Goal: Task Accomplishment & Management: Use online tool/utility

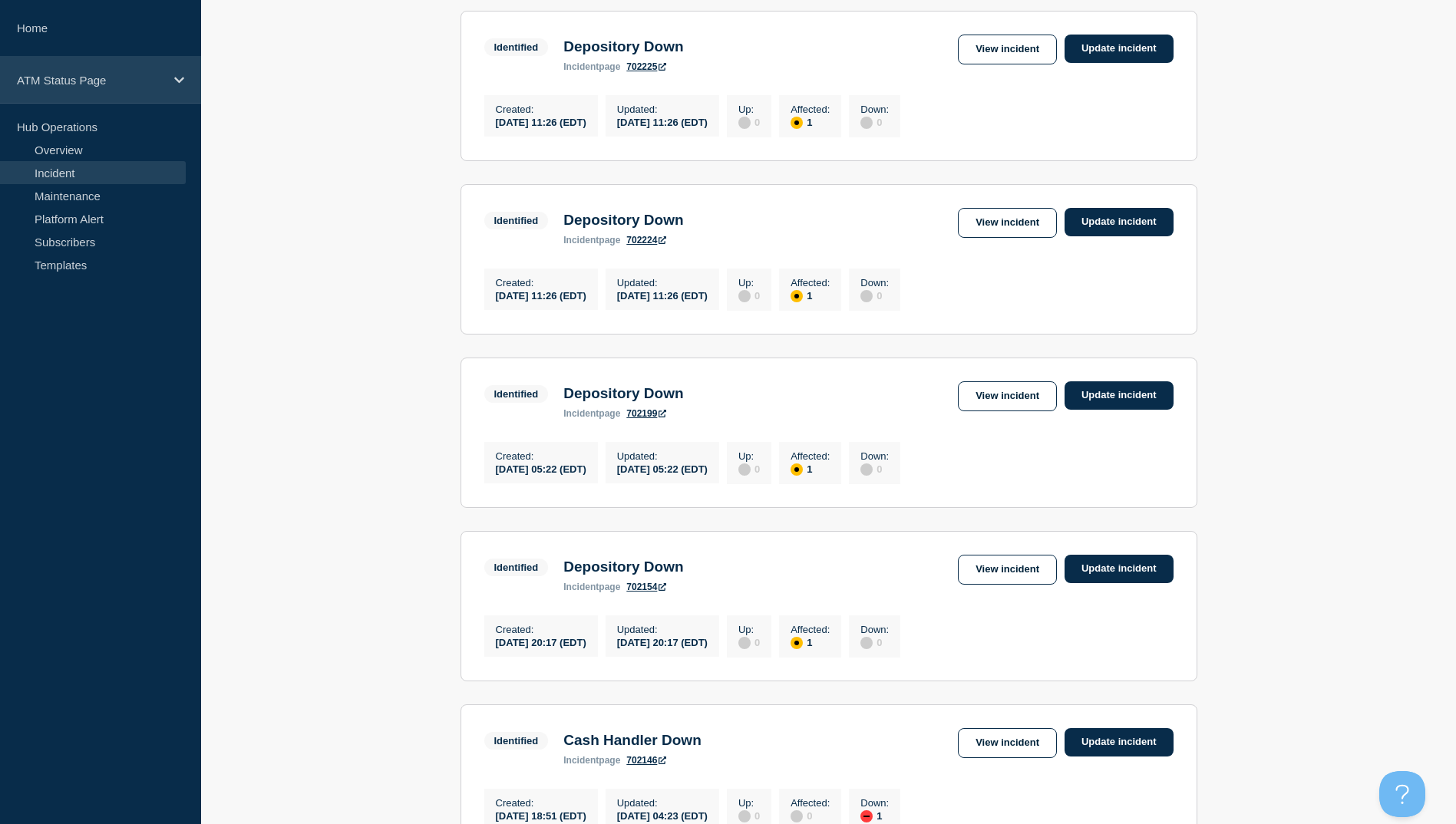
scroll to position [231, 0]
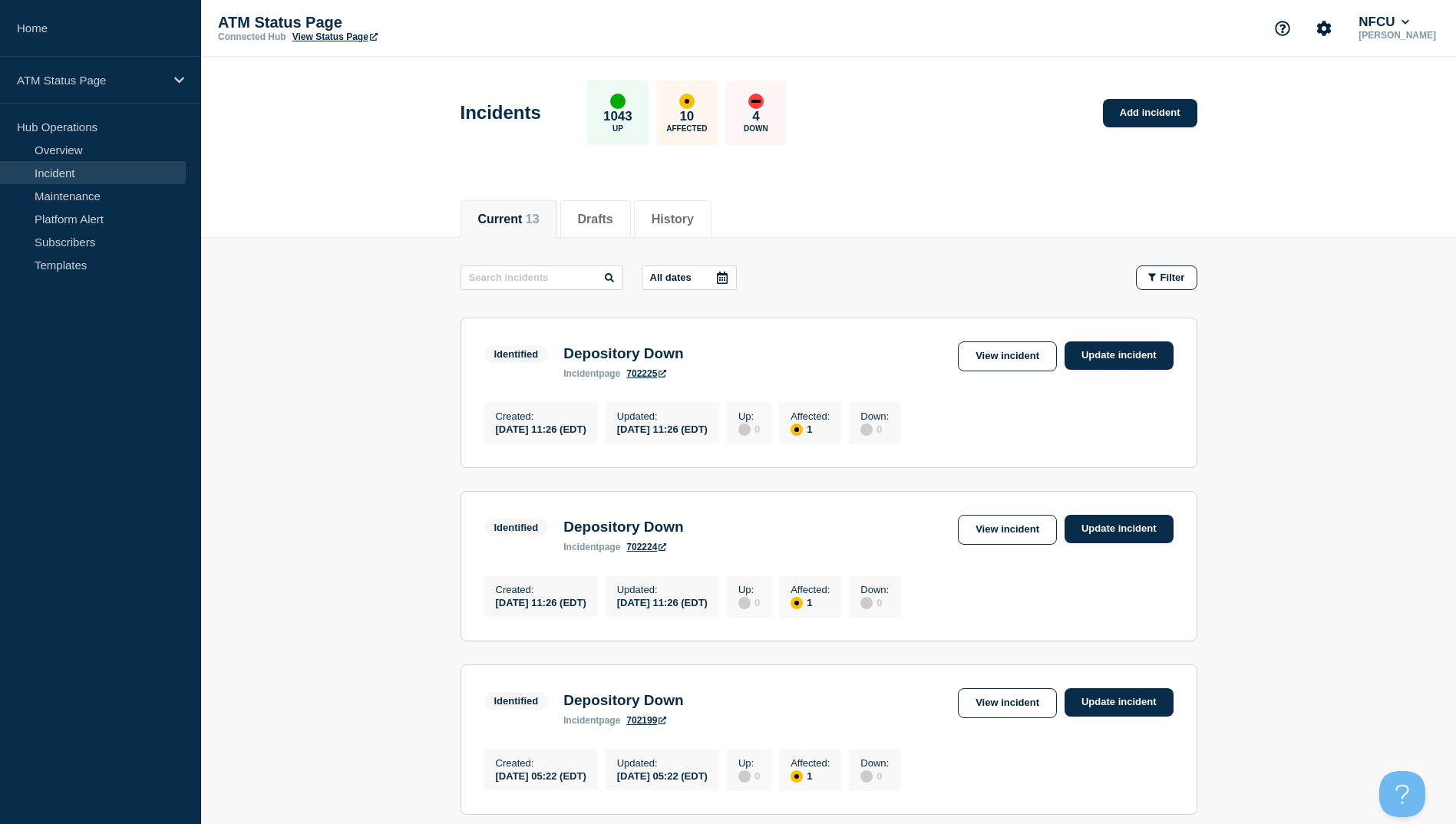
scroll to position [307, 0]
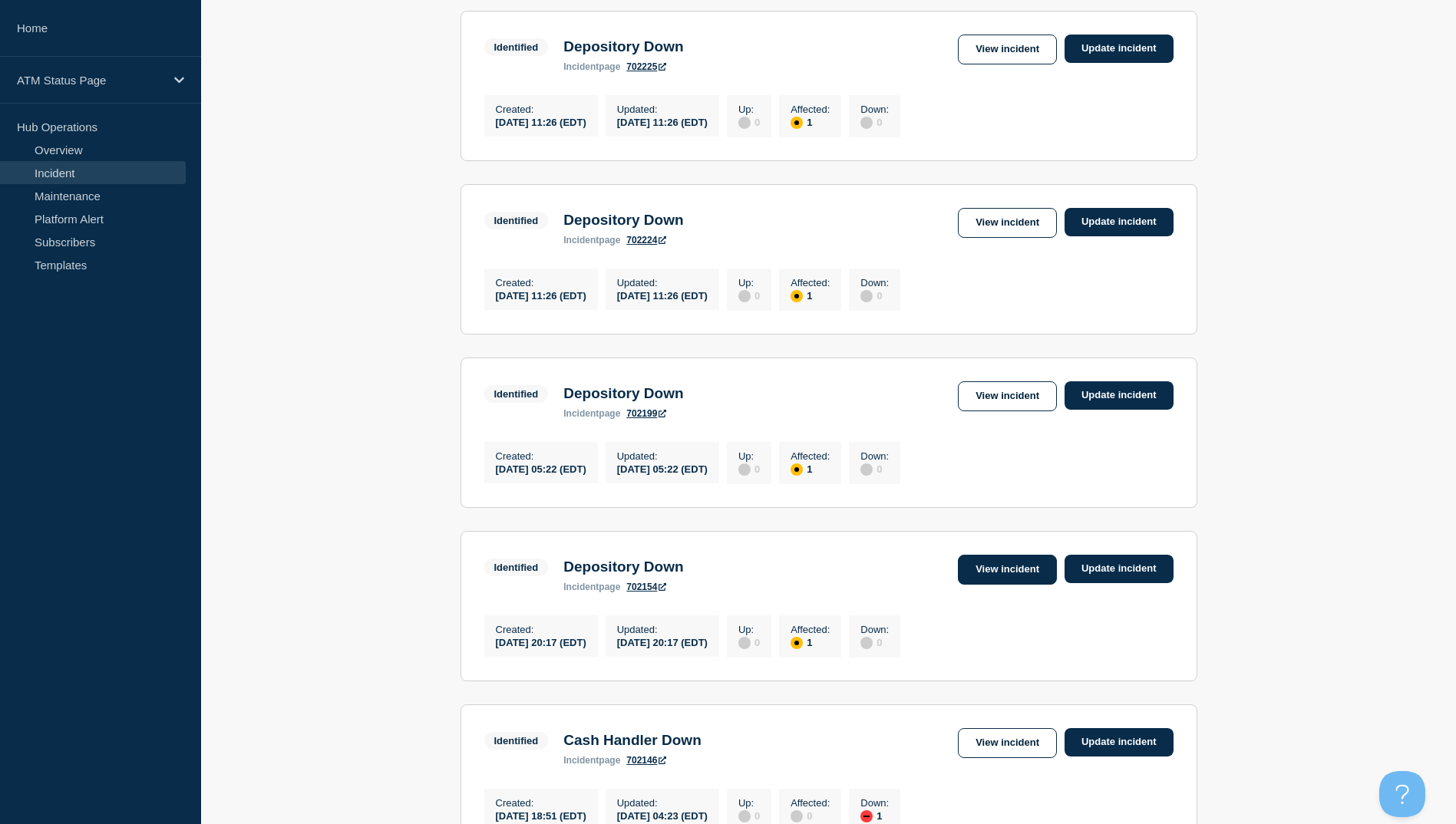
click at [1008, 585] on link "View incident" at bounding box center [1007, 570] width 99 height 30
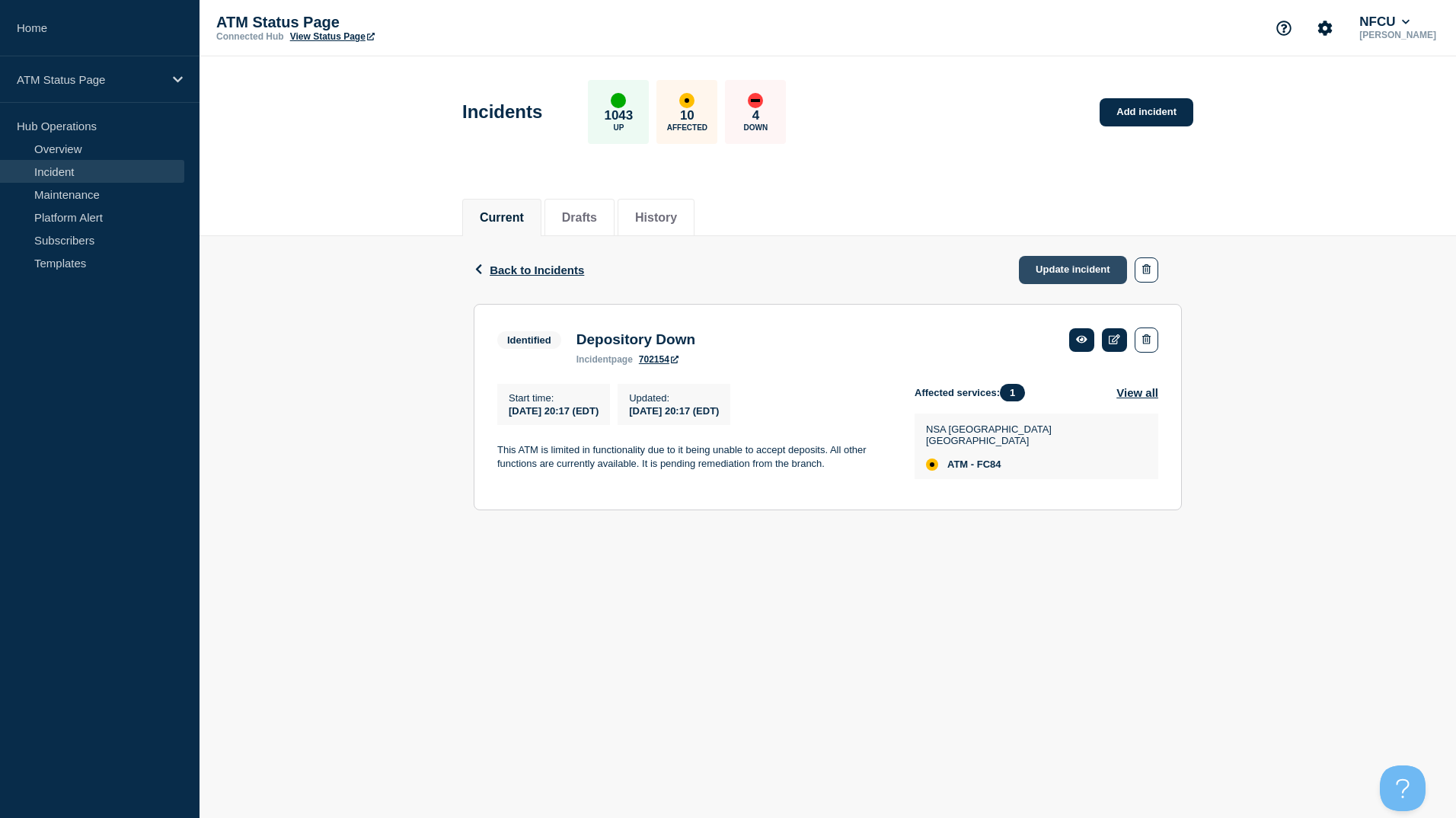
click at [1073, 278] on link "Update incident" at bounding box center [1073, 270] width 109 height 28
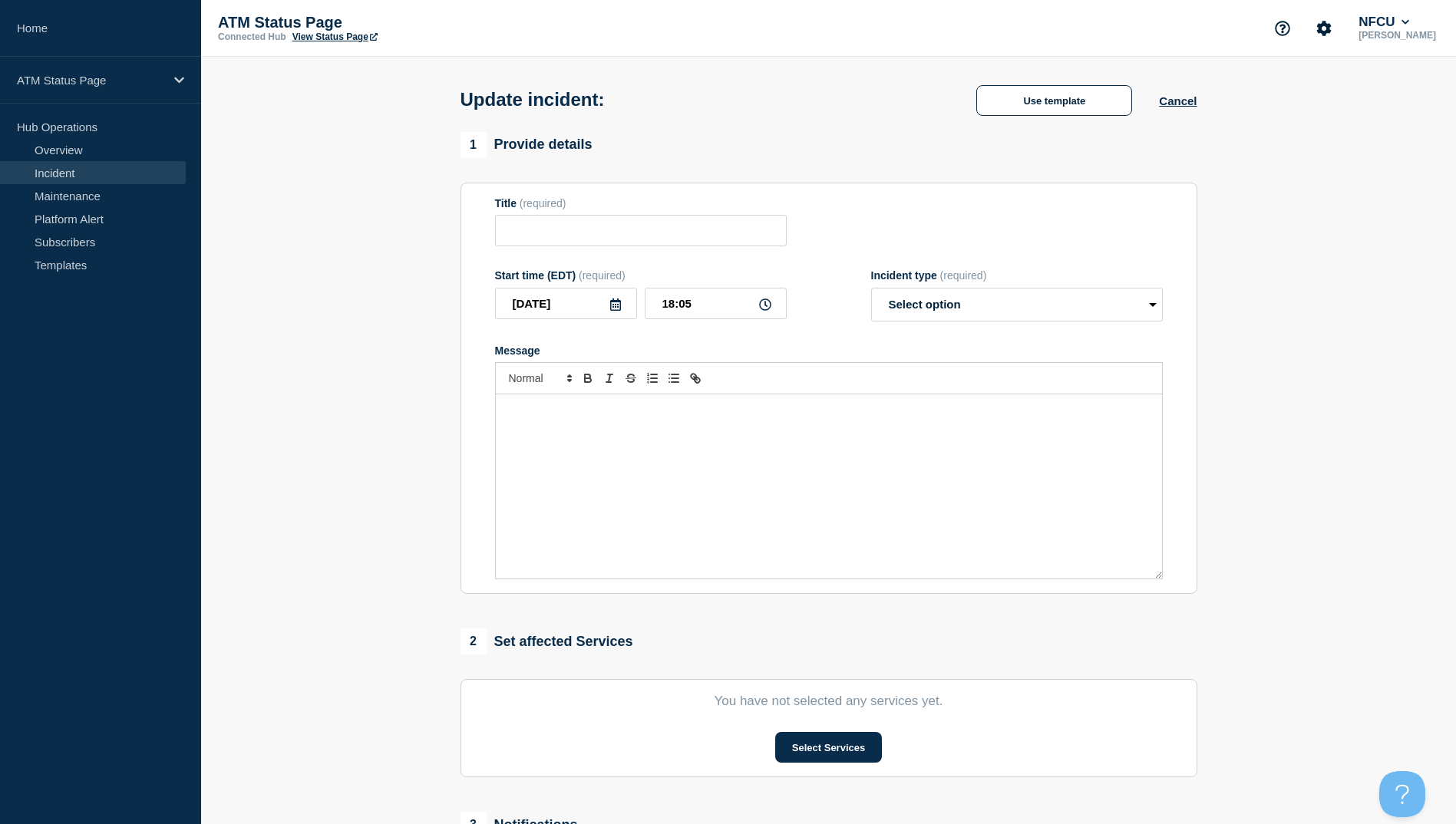
type input "Depository Down"
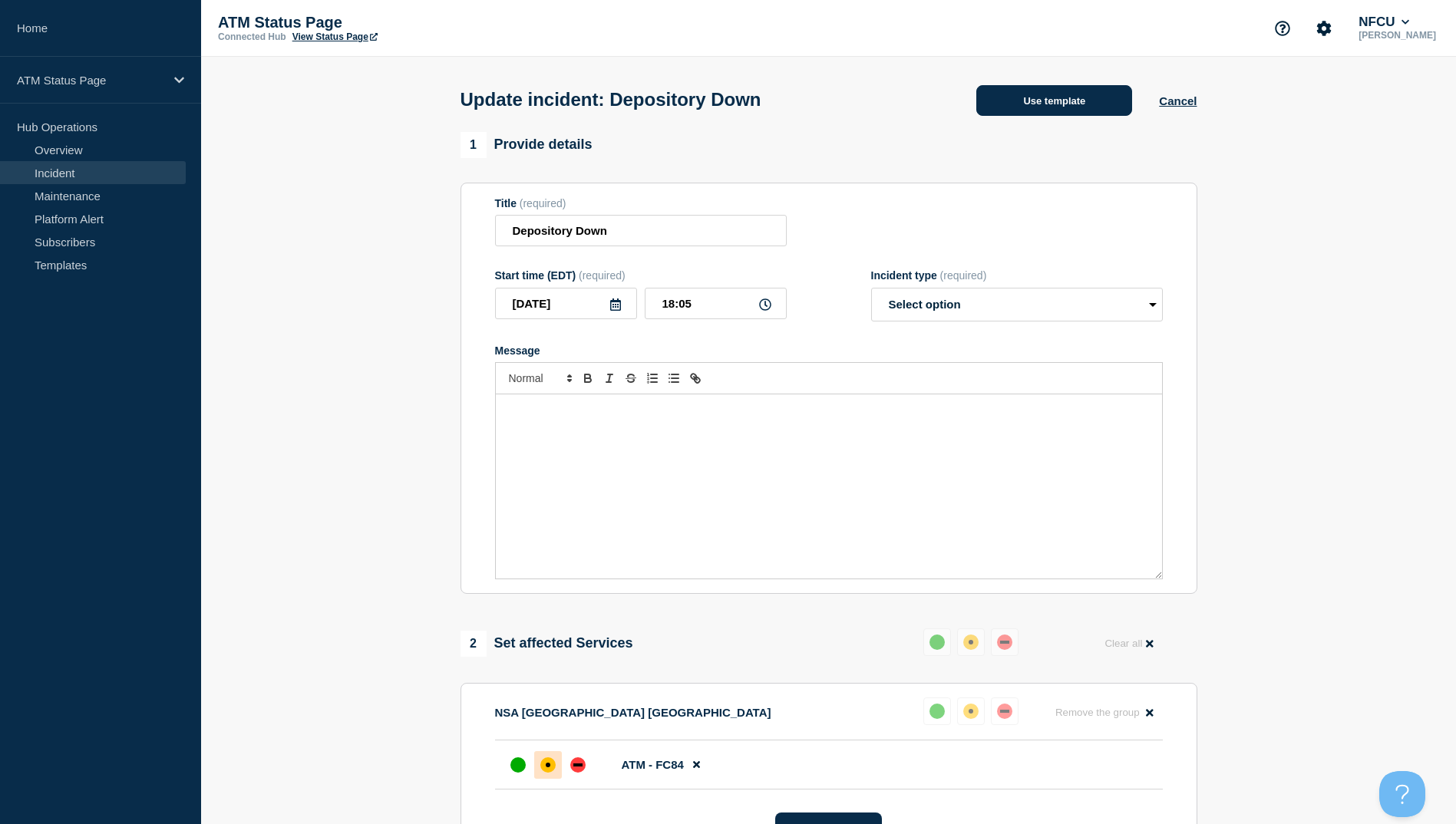
click at [1061, 99] on button "Use template" at bounding box center [1053, 100] width 156 height 31
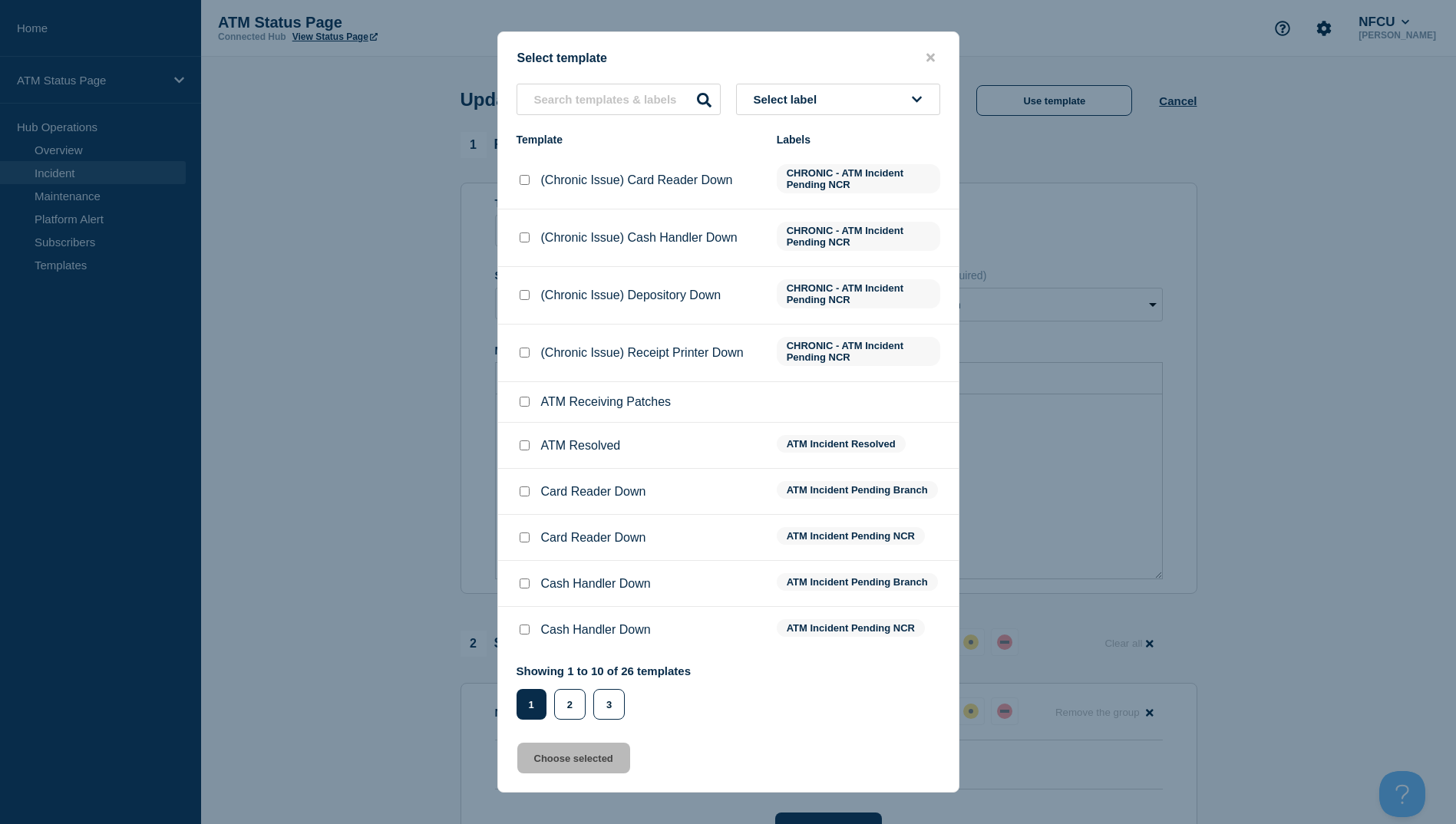
click at [528, 449] on input "ATM Resolved checkbox" at bounding box center [524, 445] width 10 height 10
checkbox input "true"
click at [928, 60] on icon "close button" at bounding box center [929, 57] width 8 height 12
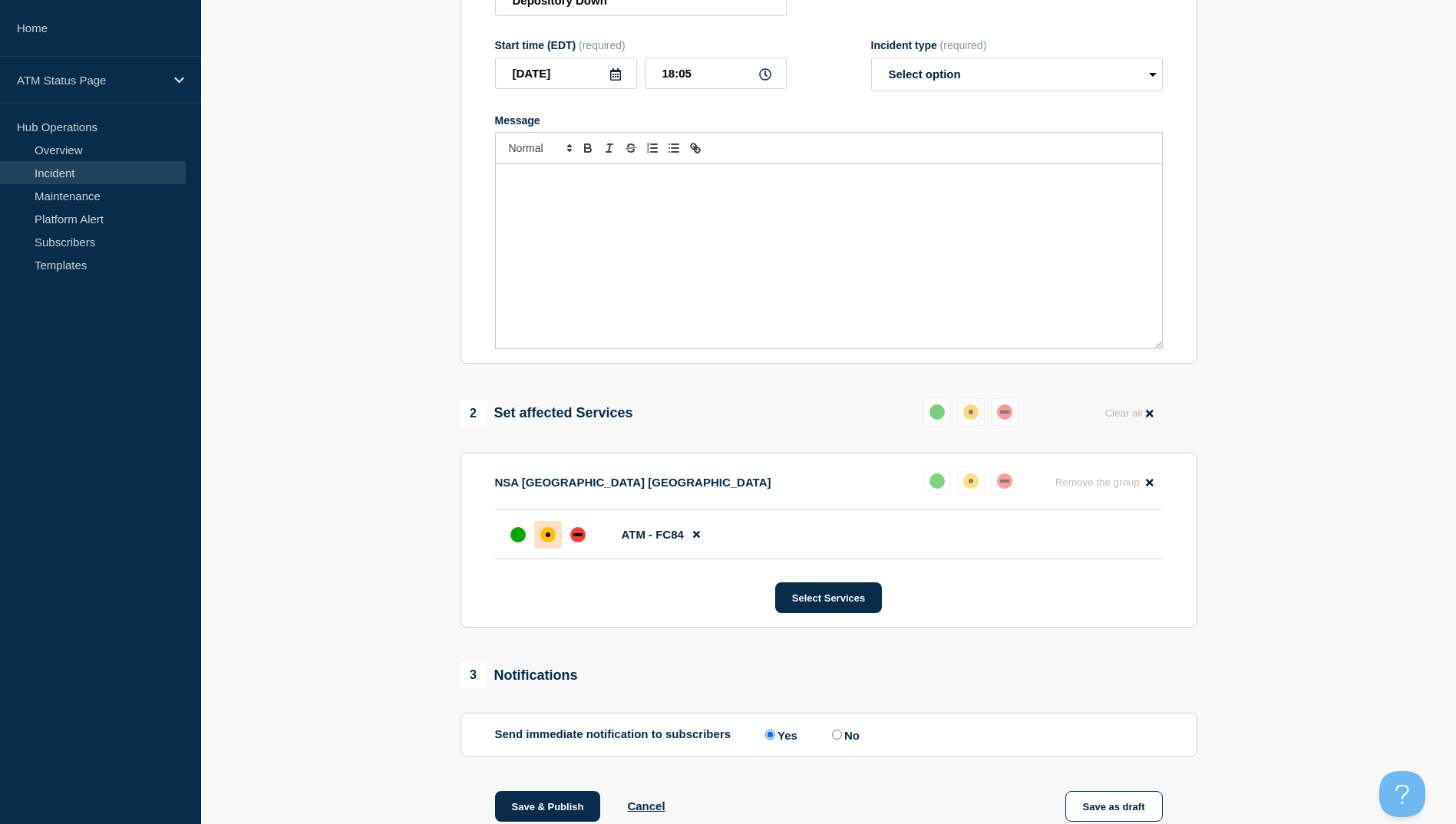
scroll to position [422, 0]
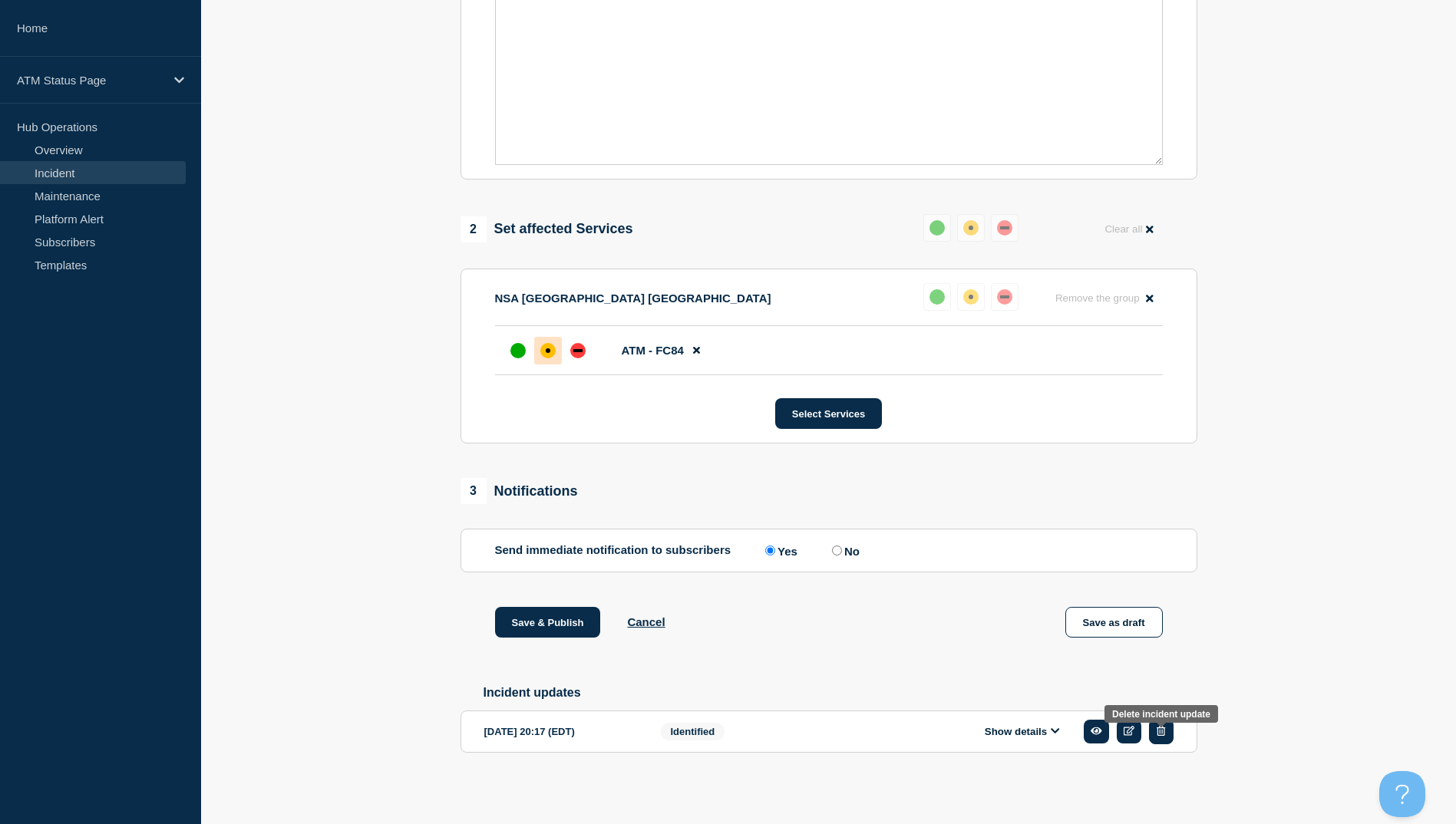
click at [1163, 733] on icon "button" at bounding box center [1160, 731] width 8 height 10
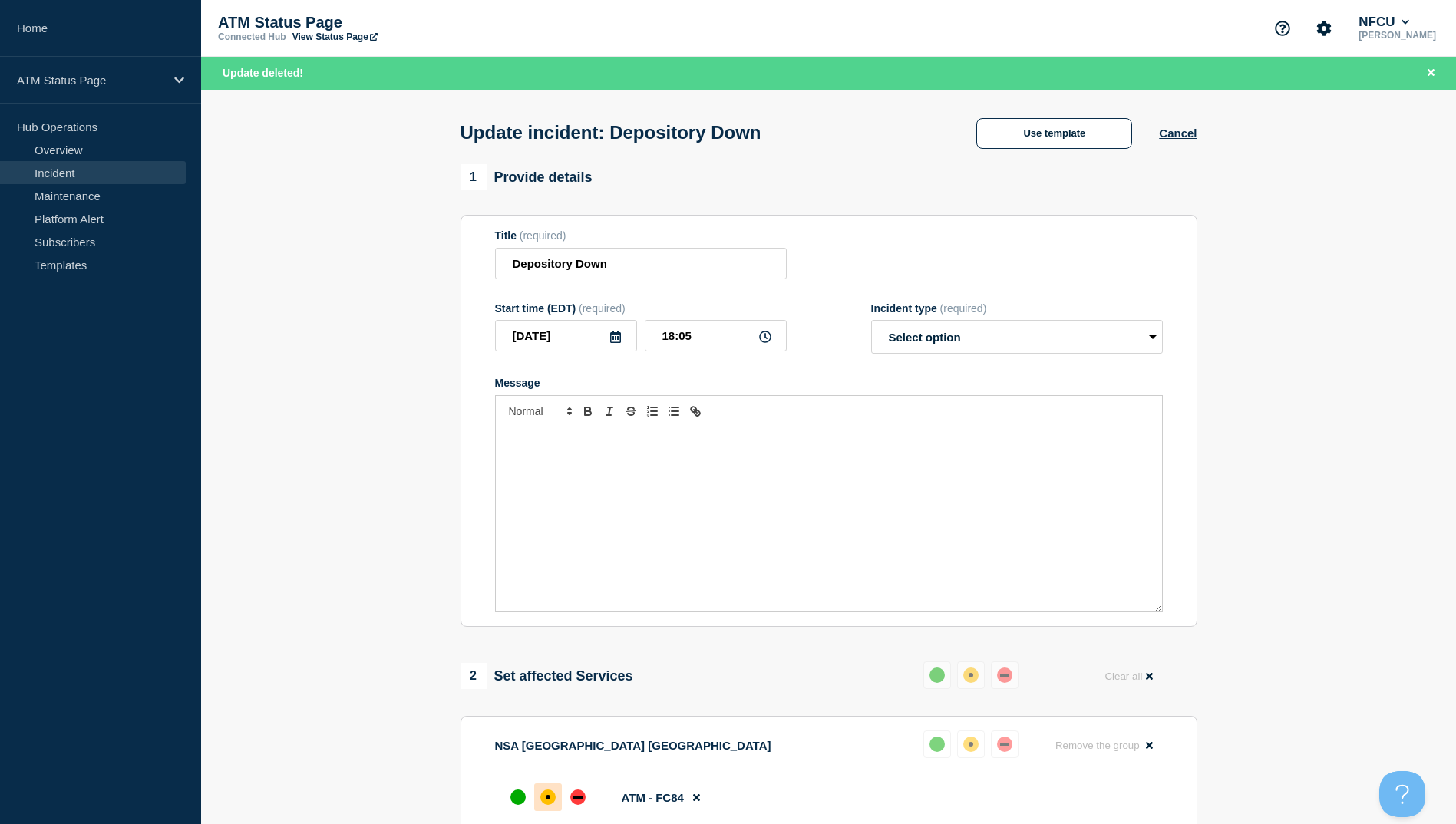
scroll to position [77, 0]
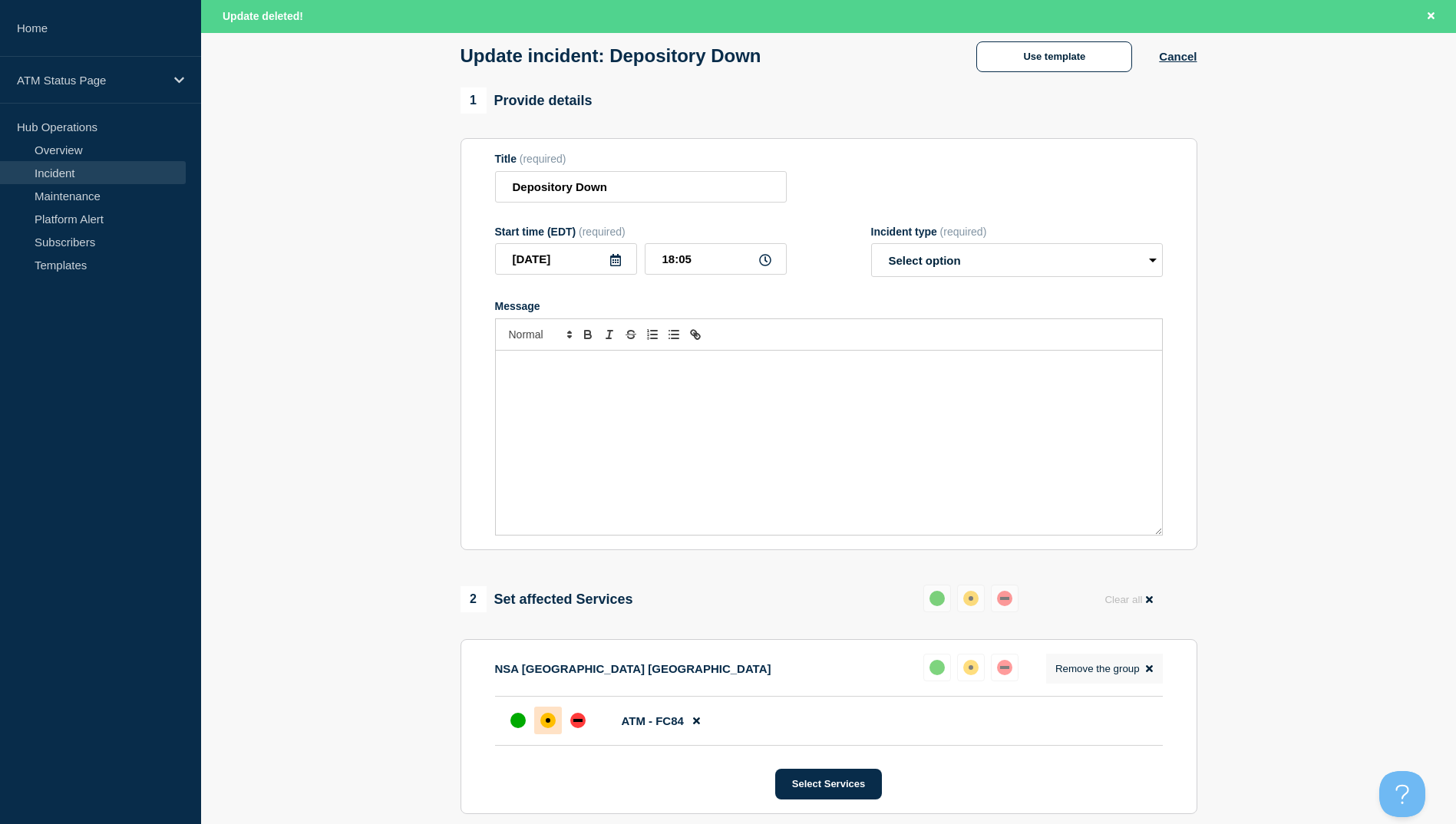
click at [1154, 674] on button "Remove the group Remove" at bounding box center [1104, 669] width 117 height 30
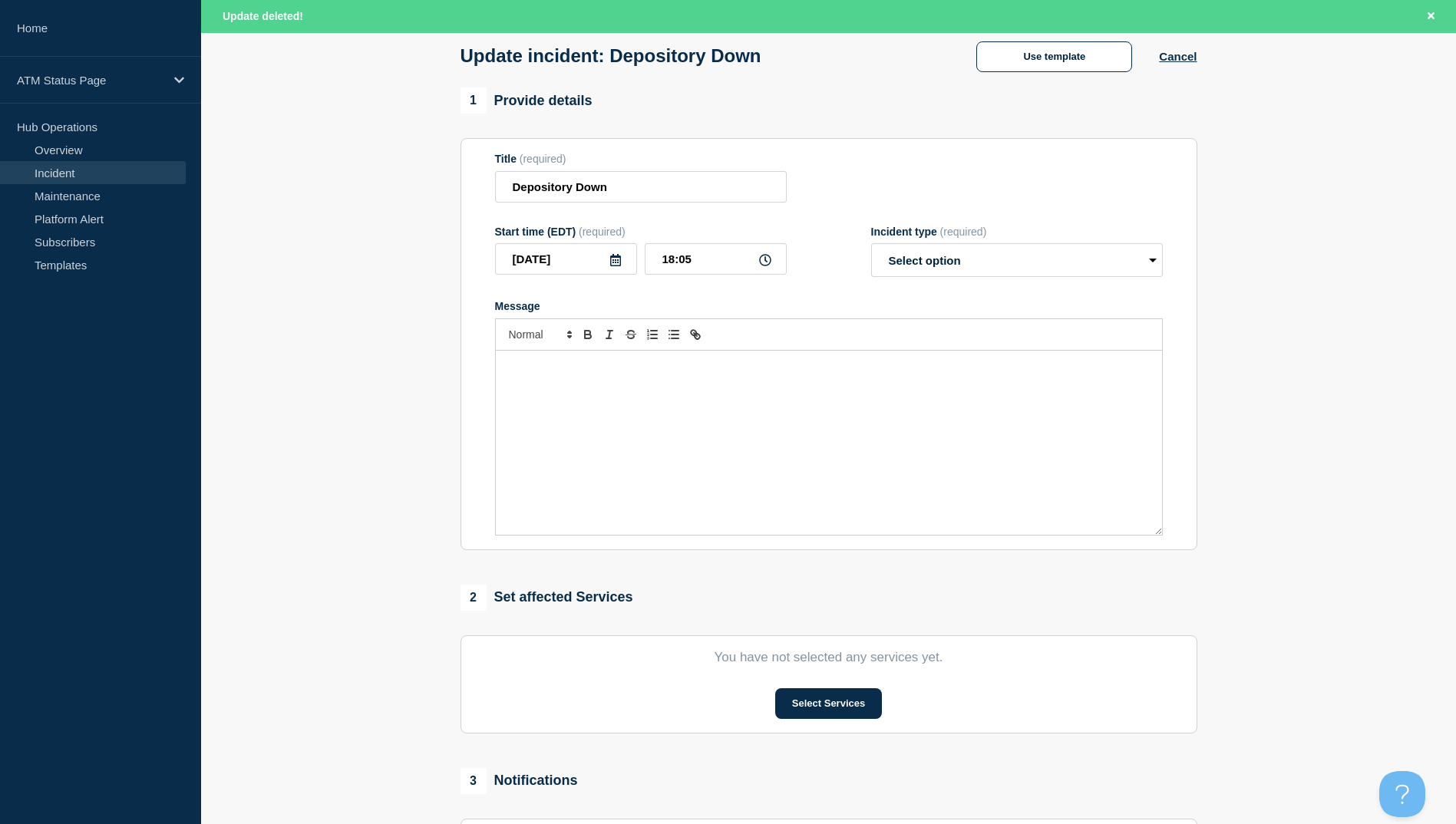
scroll to position [374, 0]
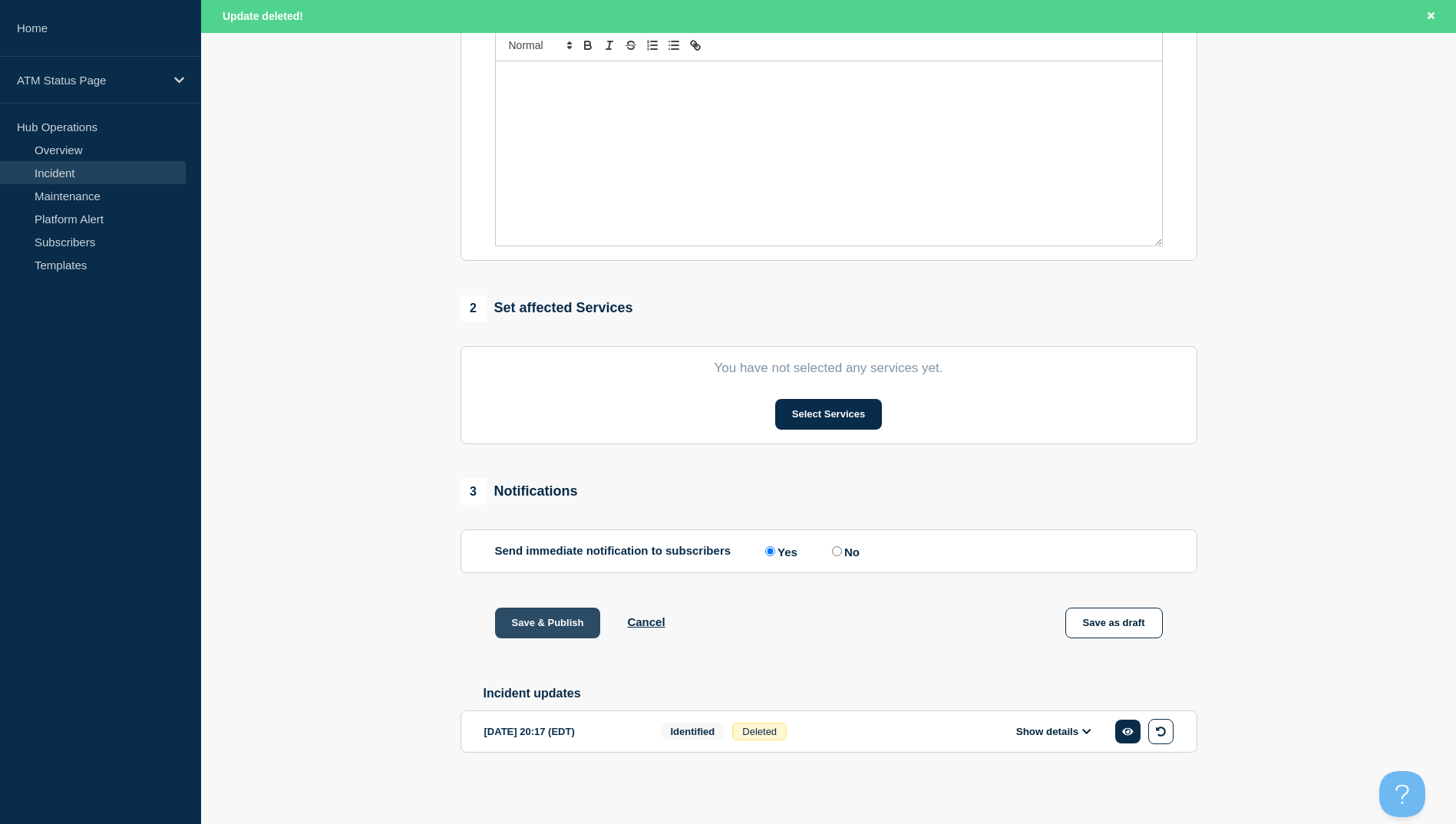
click at [549, 618] on button "Save & Publish" at bounding box center [548, 623] width 106 height 31
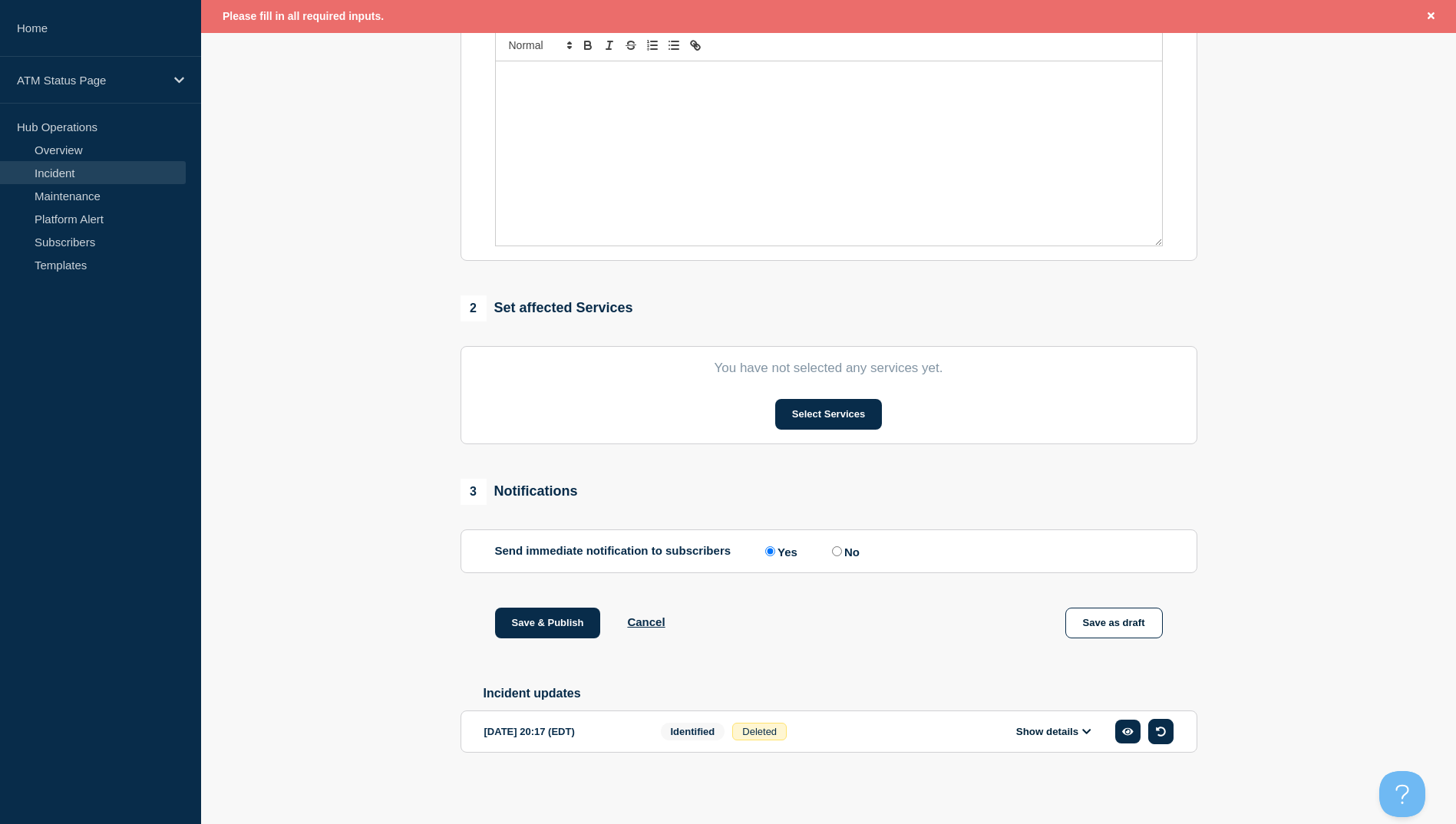
click at [1155, 732] on icon "button" at bounding box center [1160, 732] width 10 height 10
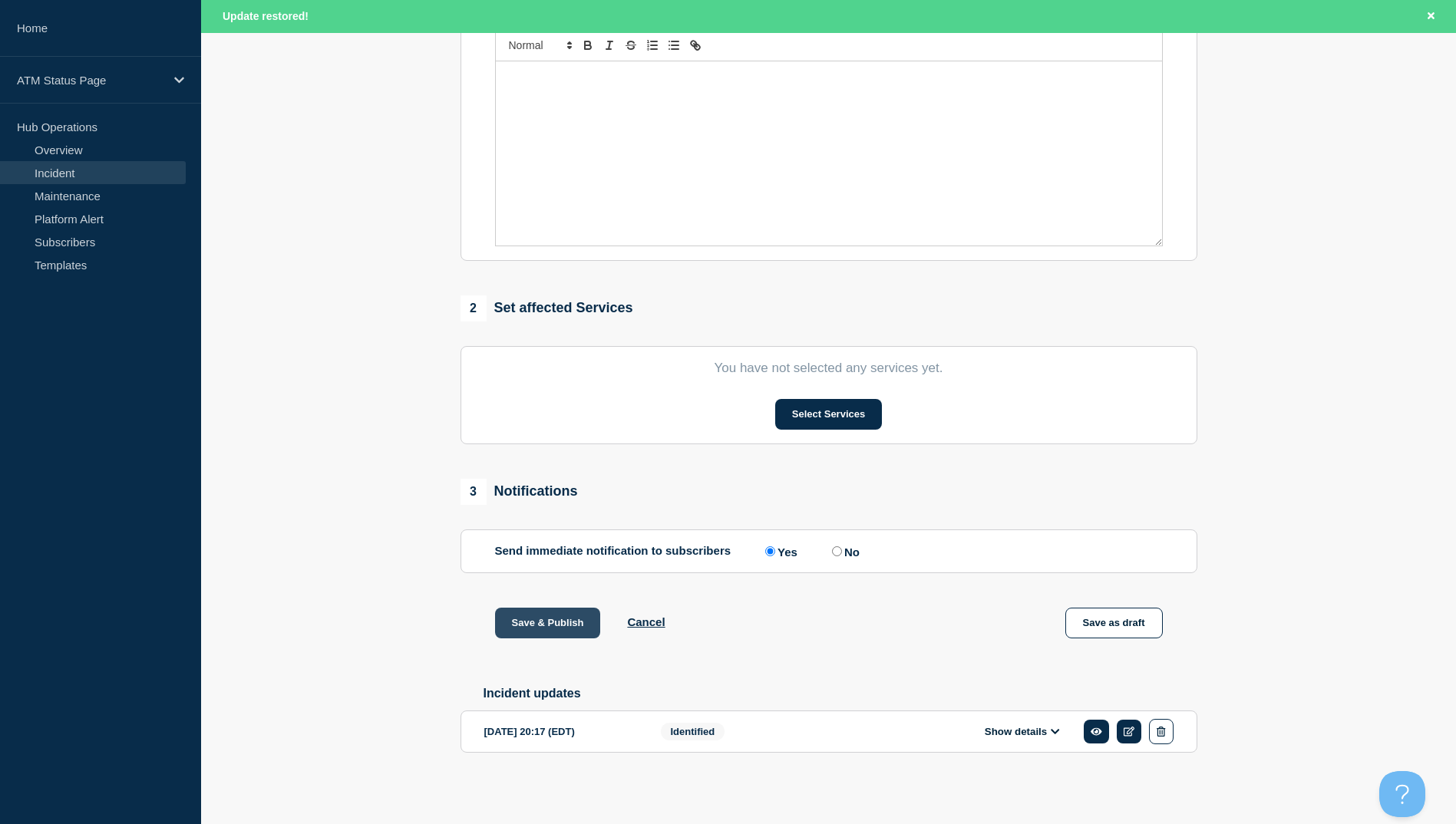
scroll to position [0, 0]
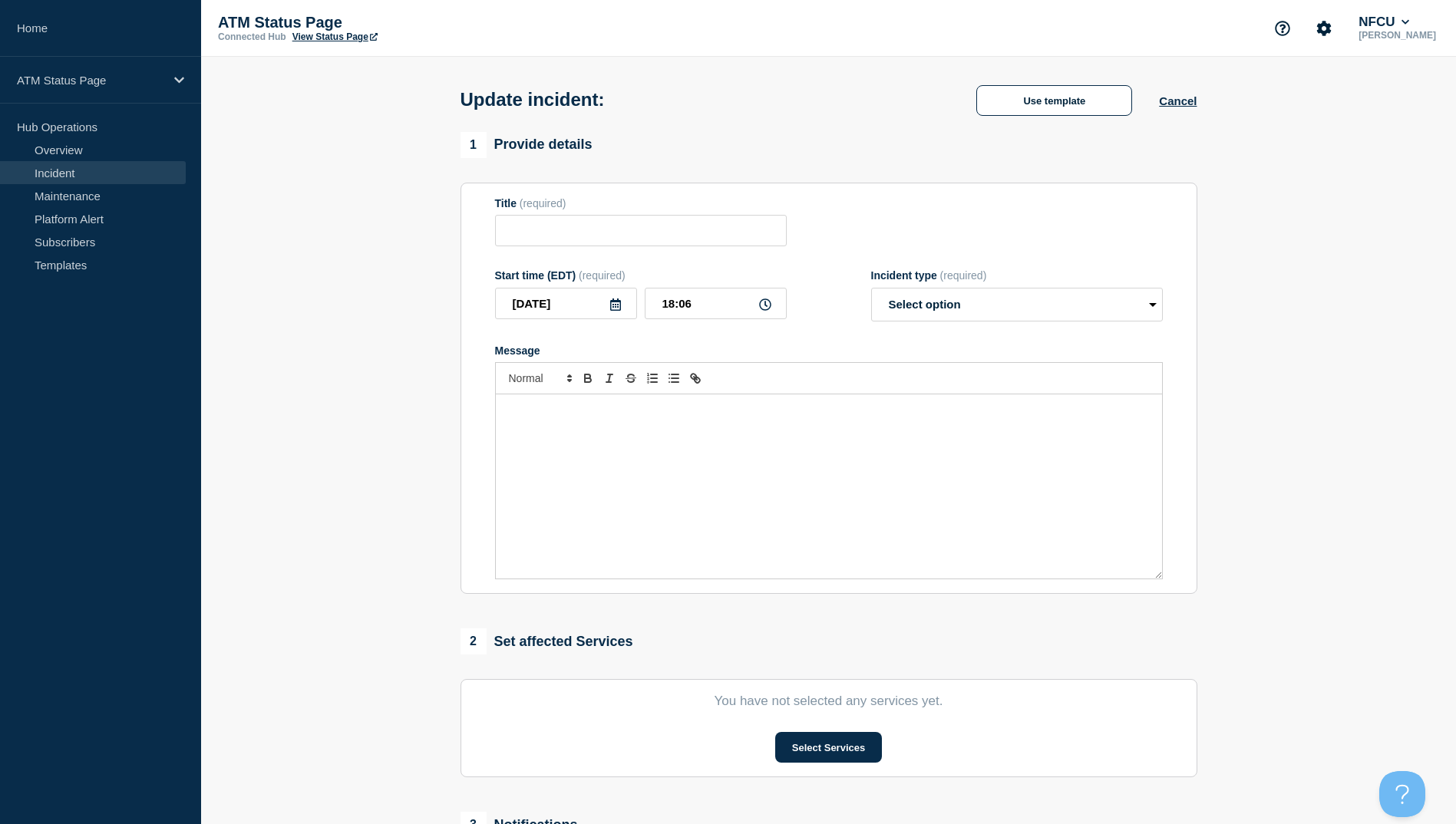
type input "Depository Down"
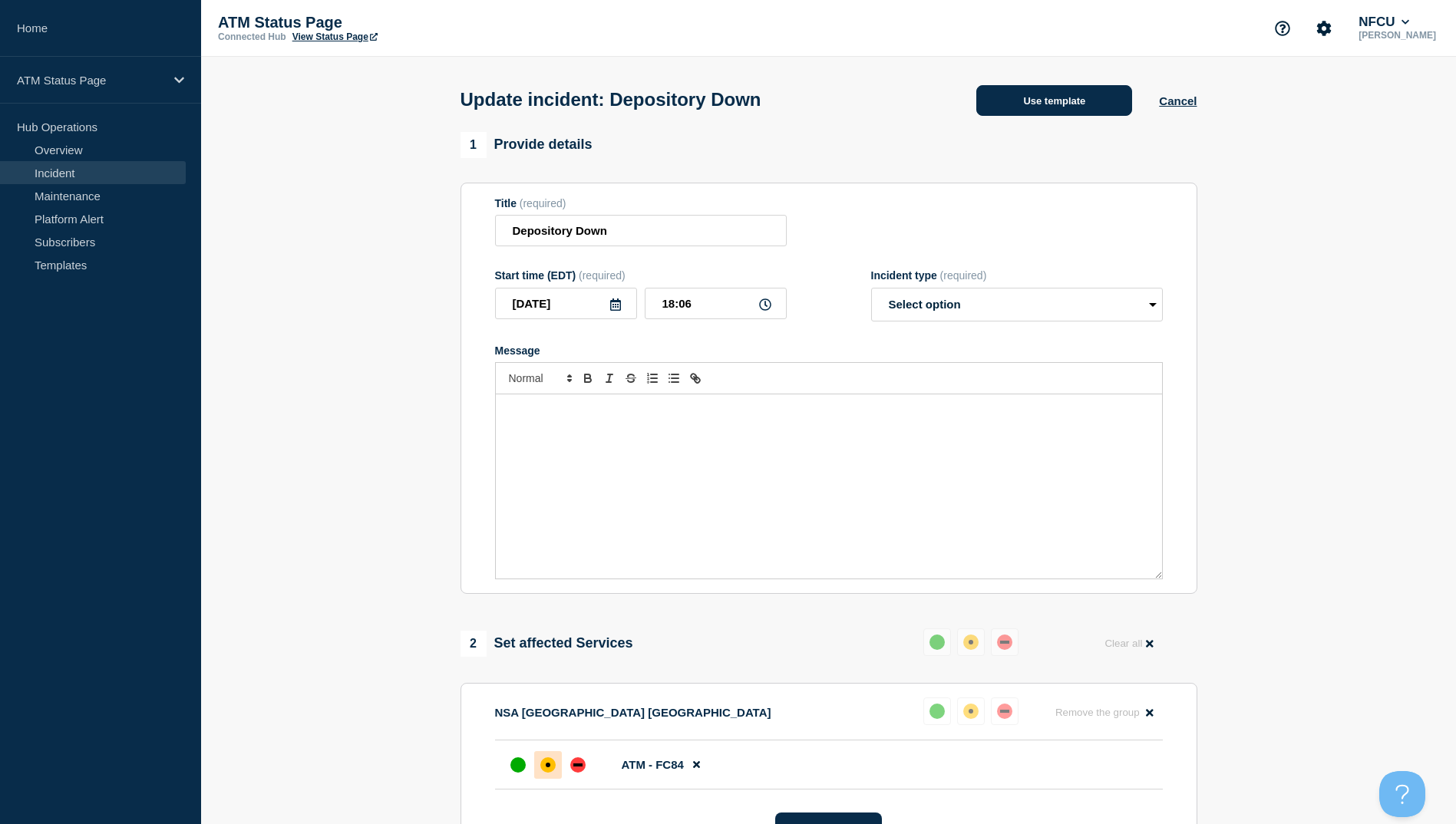
click at [1093, 104] on button "Use template" at bounding box center [1053, 100] width 156 height 31
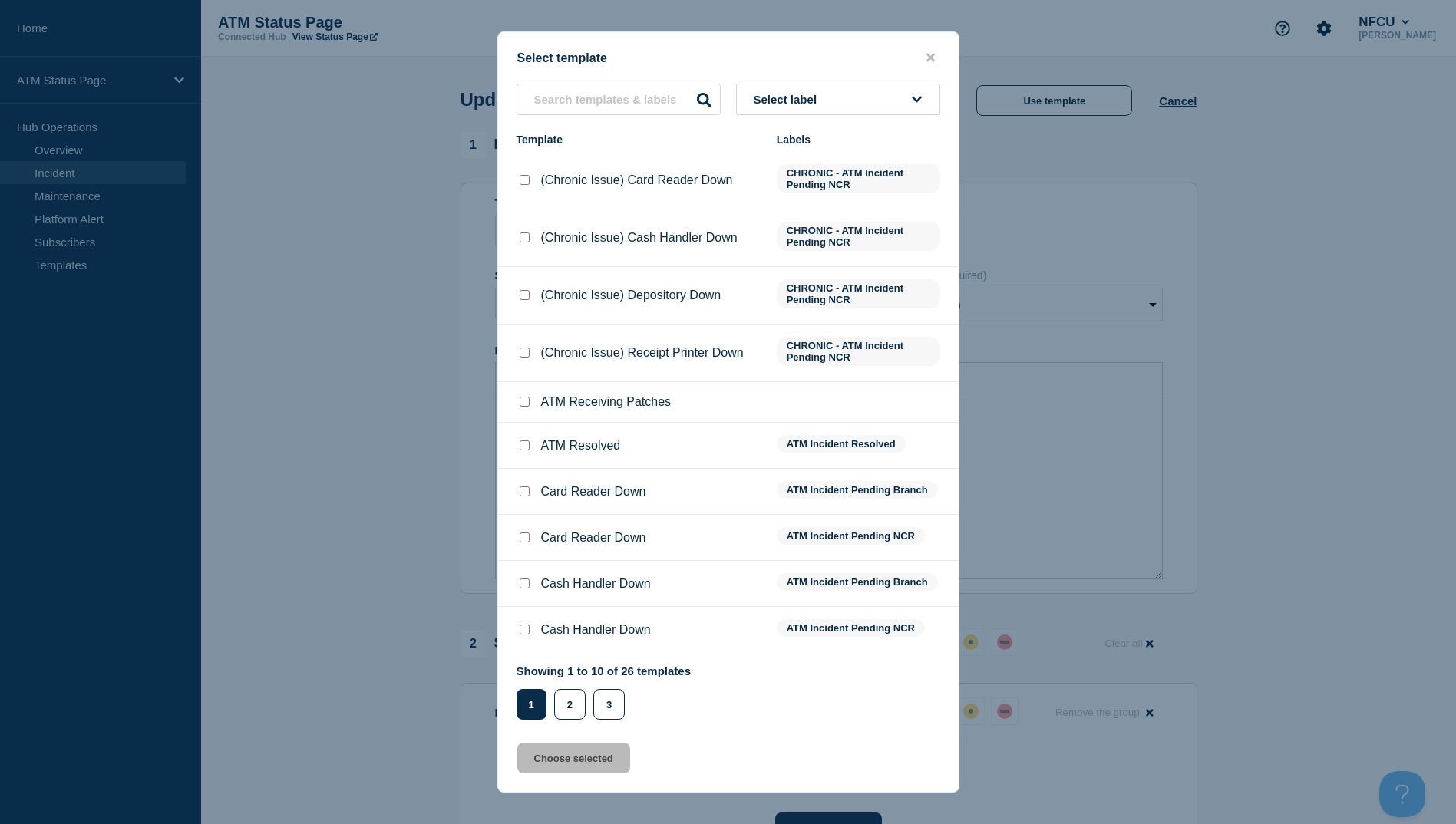
click at [526, 445] on input "ATM Resolved checkbox" at bounding box center [524, 445] width 10 height 10
checkbox input "true"
click at [590, 754] on button "Choose selected" at bounding box center [574, 758] width 113 height 31
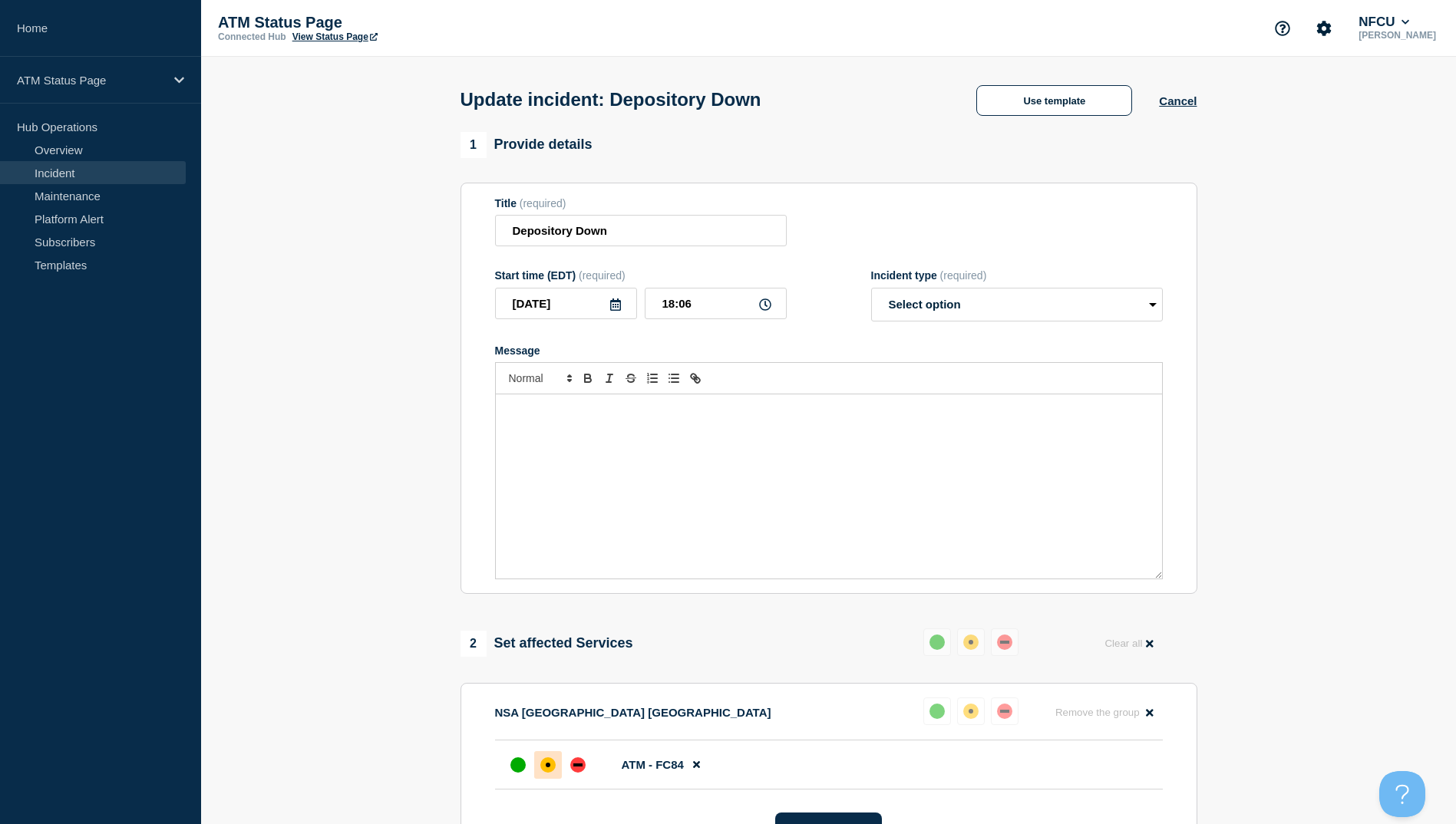
select select "resolved"
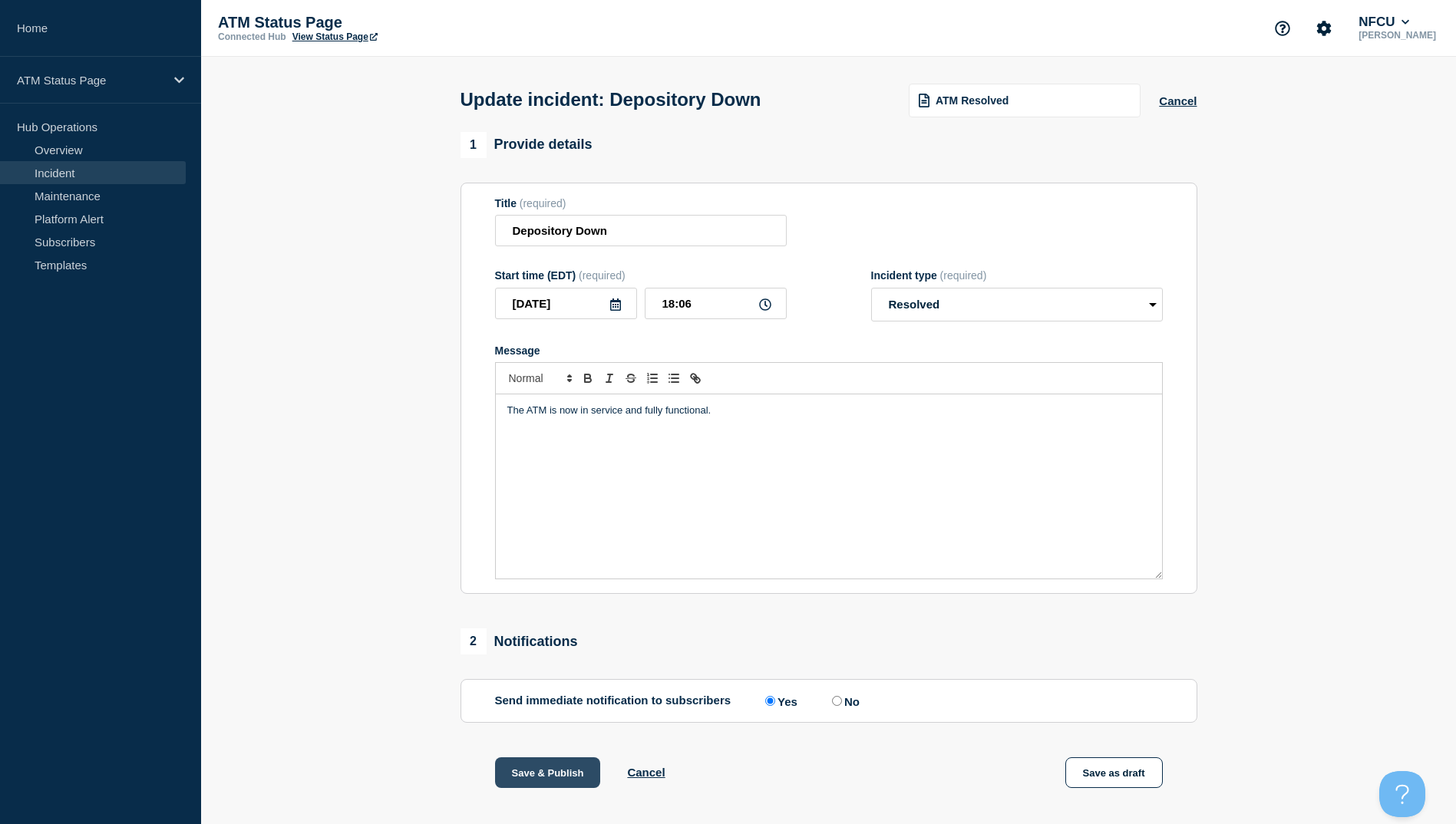
click at [559, 782] on button "Save & Publish" at bounding box center [548, 773] width 106 height 31
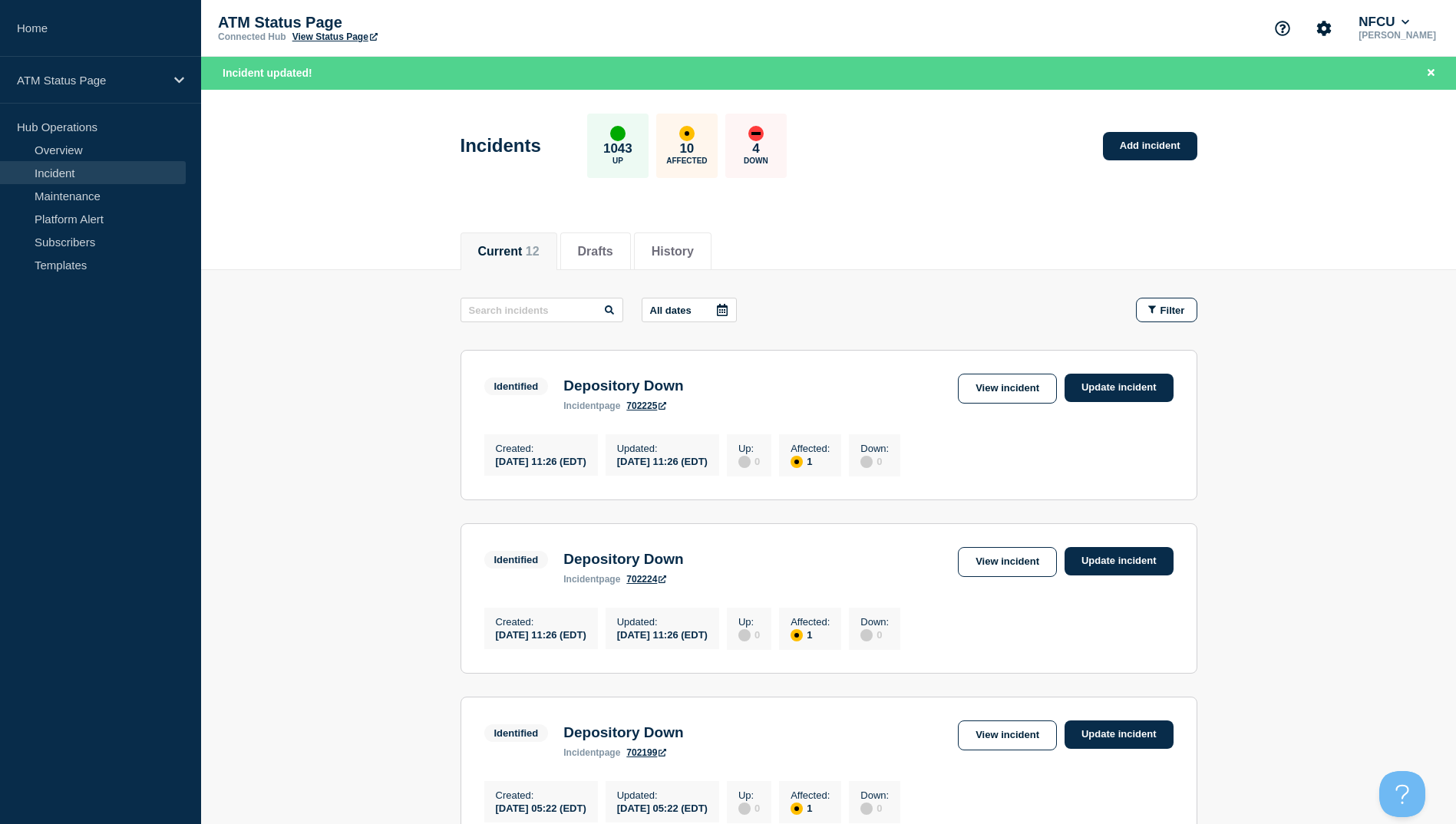
scroll to position [384, 0]
